Goal: Transaction & Acquisition: Book appointment/travel/reservation

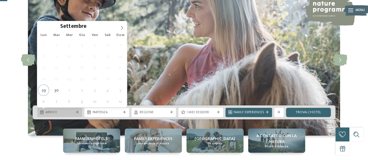
click at [78, 113] on icon at bounding box center [77, 112] width 3 height 3
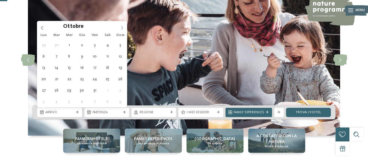
click at [122, 27] on icon at bounding box center [122, 28] width 2 height 4
type input "****"
click at [122, 27] on icon at bounding box center [122, 28] width 2 height 4
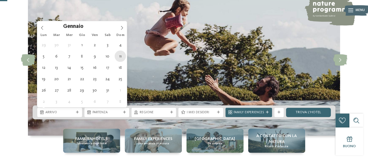
type div "[DATE]"
type input "****"
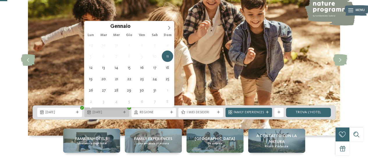
click at [126, 113] on div at bounding box center [124, 112] width 5 height 3
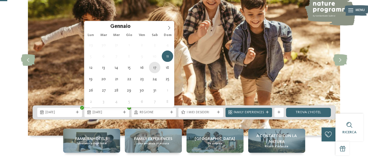
type div "17.01.2026"
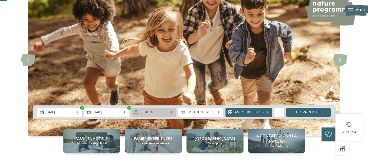
click at [171, 113] on icon at bounding box center [171, 112] width 3 height 3
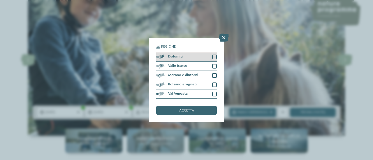
click at [215, 57] on div at bounding box center [214, 57] width 5 height 5
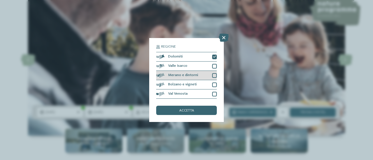
click at [215, 73] on div at bounding box center [214, 75] width 5 height 5
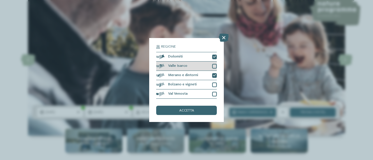
click at [212, 62] on div "Valle Isarco" at bounding box center [186, 66] width 61 height 9
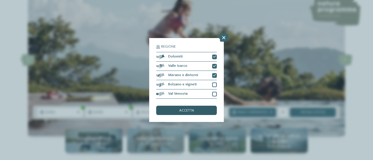
click at [197, 112] on div "accetta" at bounding box center [186, 110] width 61 height 9
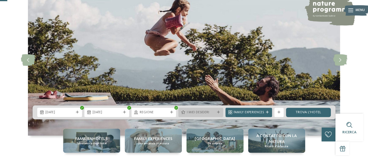
click at [221, 114] on div at bounding box center [218, 112] width 5 height 3
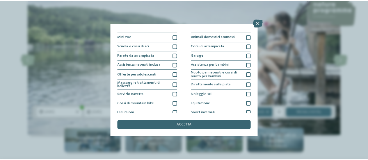
scroll to position [84, 0]
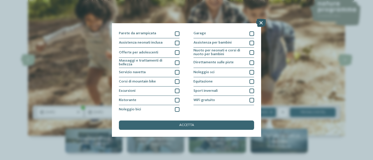
click at [260, 22] on icon at bounding box center [261, 23] width 10 height 8
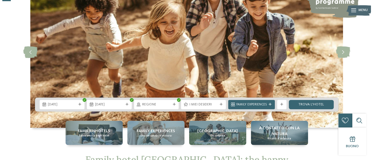
scroll to position [48, 0]
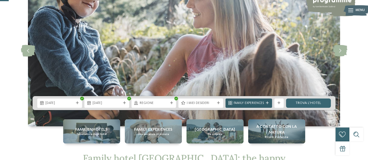
click at [267, 102] on icon at bounding box center [267, 103] width 3 height 3
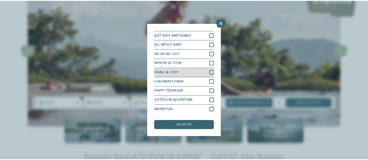
scroll to position [17, 0]
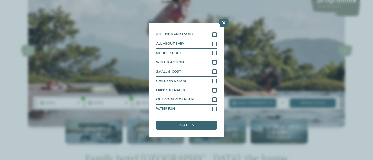
click at [253, 82] on div "Family Experiences LUXURY RETREAT JUST KIDS AND FAMILY" at bounding box center [186, 80] width 373 height 160
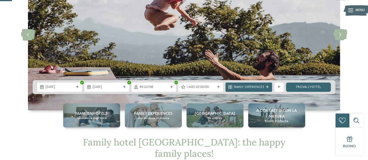
scroll to position [64, 0]
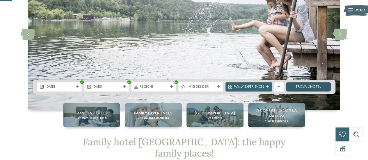
click at [306, 88] on link "trova l’hotel" at bounding box center [308, 86] width 45 height 9
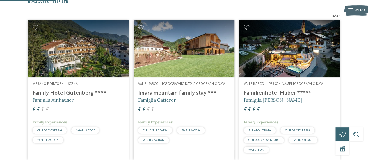
scroll to position [158, 0]
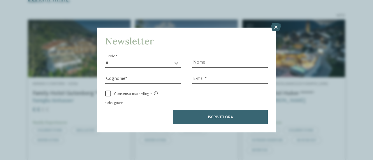
click at [279, 29] on icon at bounding box center [276, 27] width 10 height 8
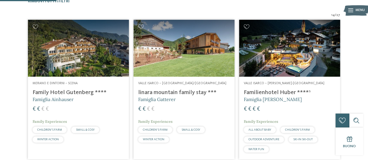
drag, startPoint x: 255, startPoint y: 7, endPoint x: 347, endPoint y: 50, distance: 101.0
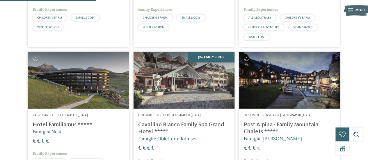
scroll to position [271, 0]
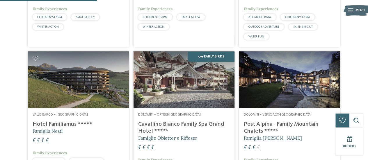
click at [55, 125] on h4 "Hotel Familiamus *****" at bounding box center [79, 124] width 92 height 7
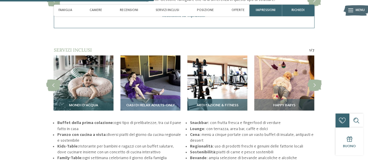
scroll to position [724, 0]
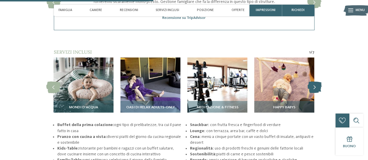
click at [313, 92] on icon at bounding box center [315, 88] width 14 height 12
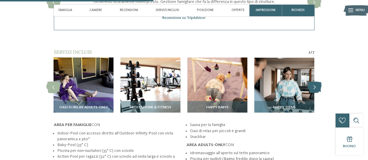
click at [313, 92] on icon at bounding box center [315, 88] width 14 height 12
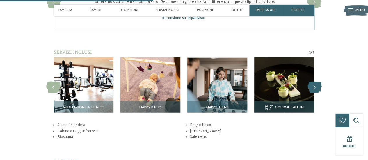
click at [313, 92] on icon at bounding box center [315, 88] width 14 height 12
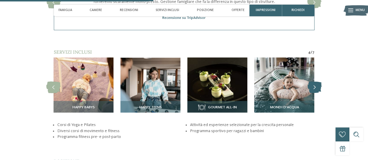
click at [313, 92] on icon at bounding box center [315, 88] width 14 height 12
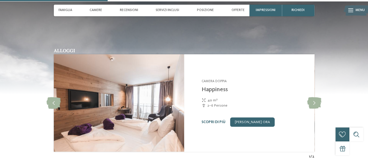
scroll to position [501, 0]
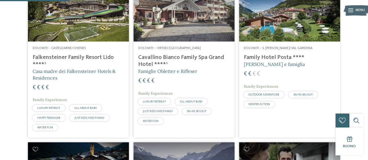
scroll to position [193, 0]
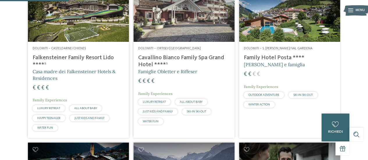
click at [252, 58] on h4 "Family Hotel Posta ****" at bounding box center [290, 57] width 92 height 7
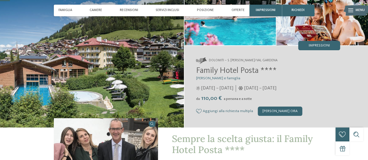
scroll to position [47, 0]
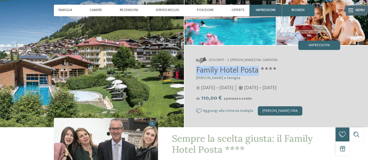
drag, startPoint x: 196, startPoint y: 71, endPoint x: 258, endPoint y: 72, distance: 62.0
click at [258, 72] on span "Family Hotel Posta ****" at bounding box center [236, 71] width 81 height 8
copy span "Family Hotel Posta"
